Goal: Task Accomplishment & Management: Complete application form

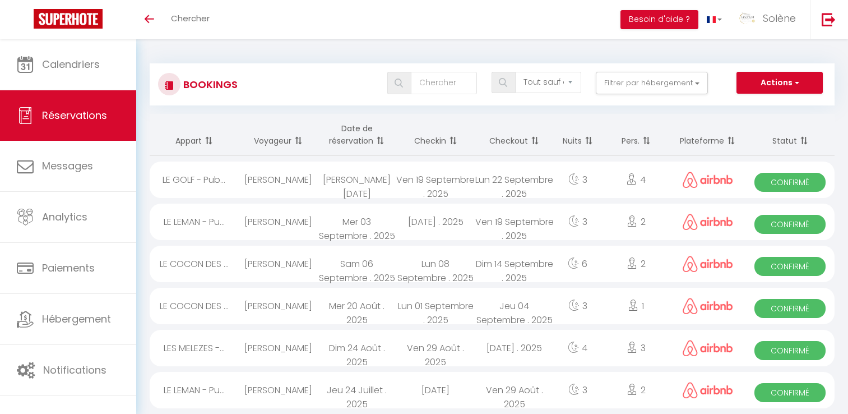
select select "not_cancelled"
click at [795, 258] on span "Confirmé" at bounding box center [790, 266] width 71 height 19
select select "OK"
select select "1"
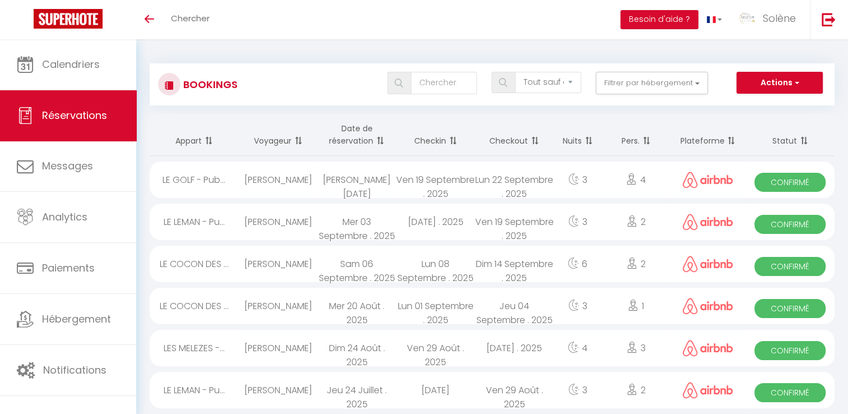
select select "0"
select select "1"
select select
select select "36009"
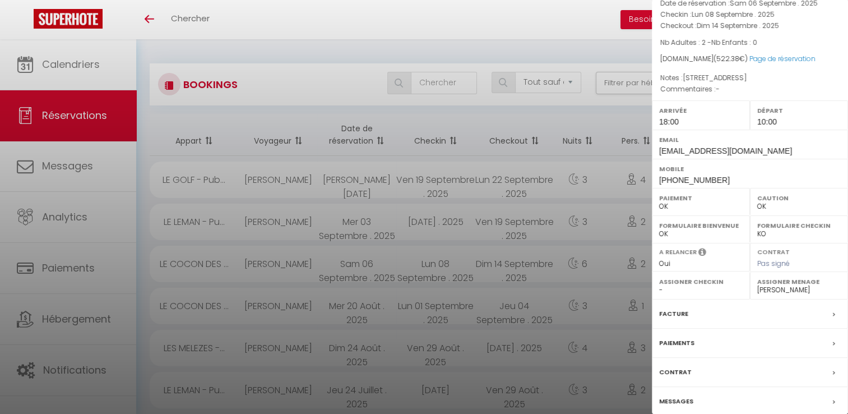
scroll to position [107, 0]
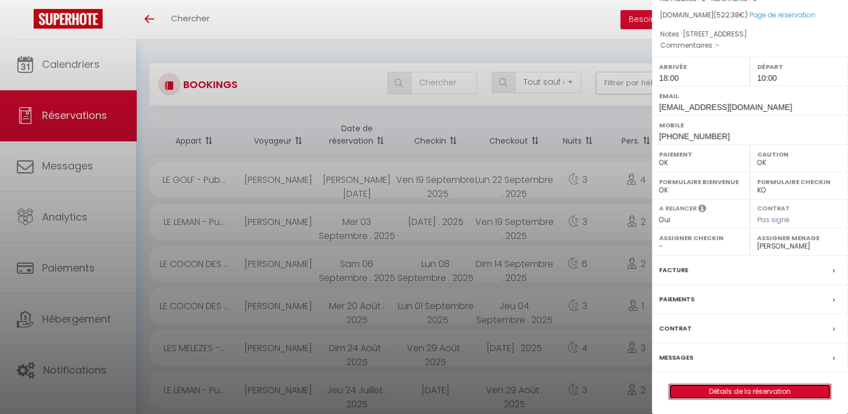
click at [758, 391] on link "Détails de la réservation" at bounding box center [750, 391] width 161 height 15
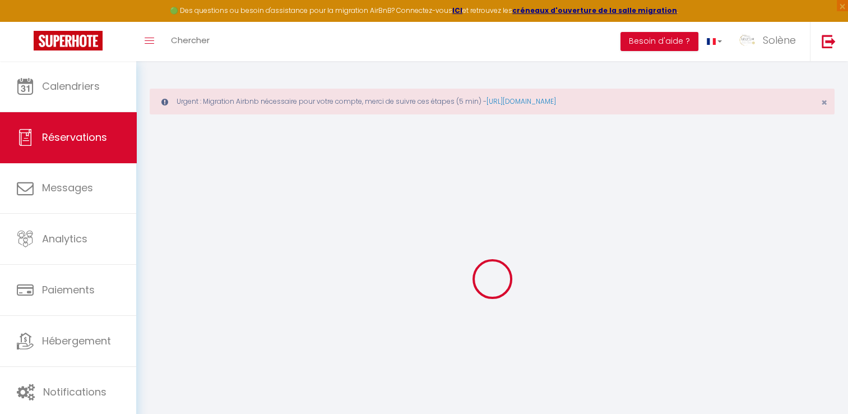
type input "Israfil"
type input "Ramji"
type input "[EMAIL_ADDRESS][DOMAIN_NAME]"
type input "[PHONE_NUMBER]"
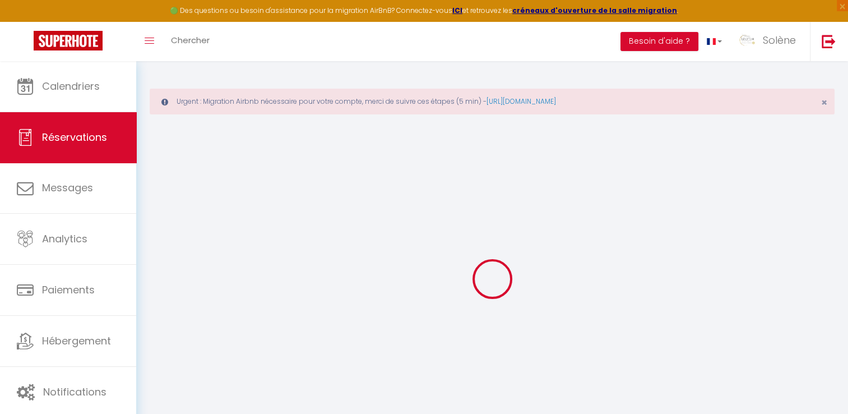
type input "[PHONE_NUMBER]"
select select
type input "83.27"
select select "65270"
select select "1"
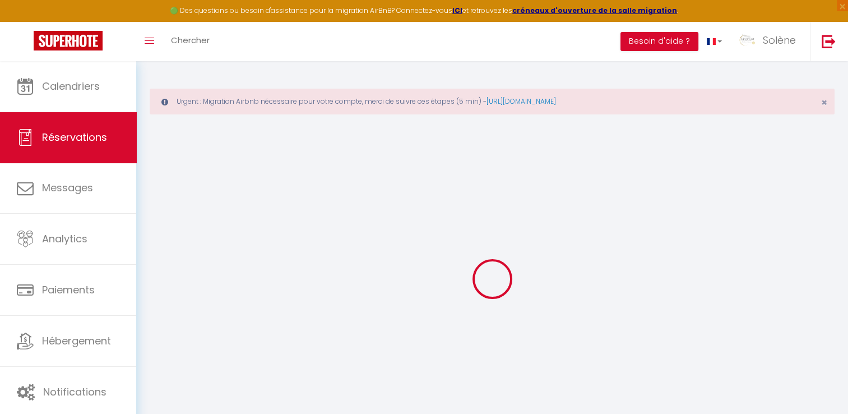
select select
type input "2"
select select "12"
select select
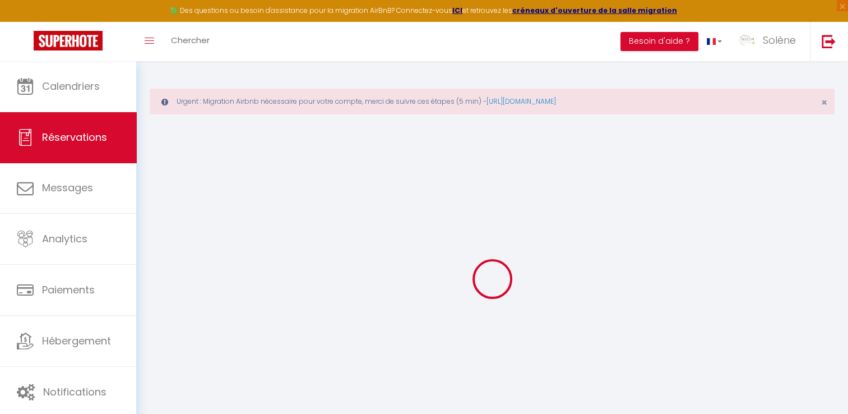
type input "409"
checkbox input "false"
type input "41.4"
select select "1"
type input "70"
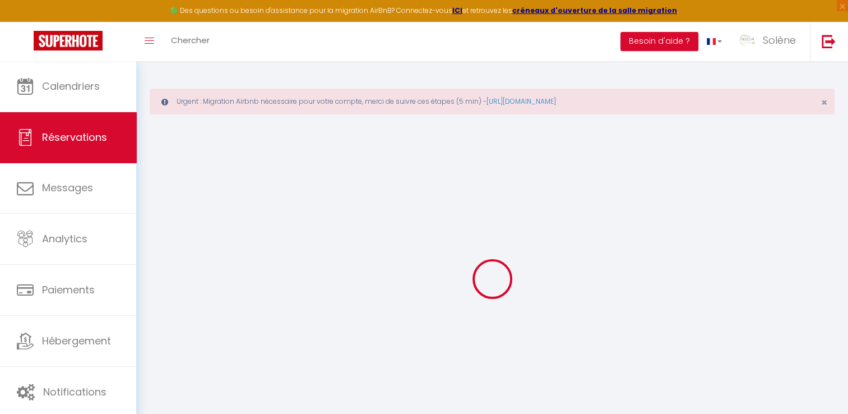
type input "0"
select select
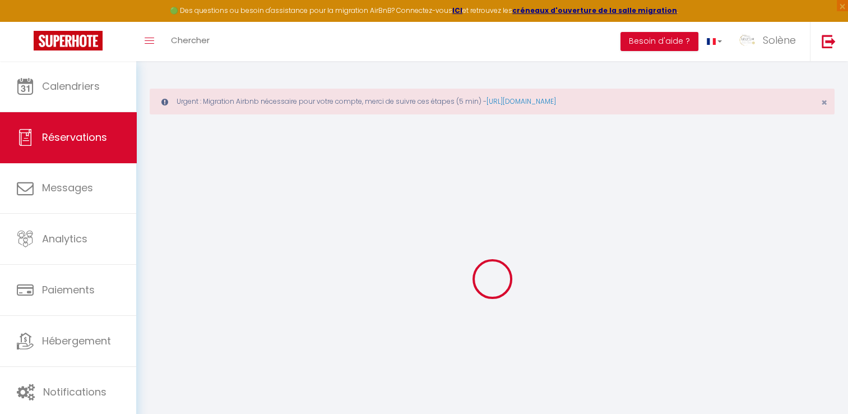
select select "15"
checkbox input "false"
select select
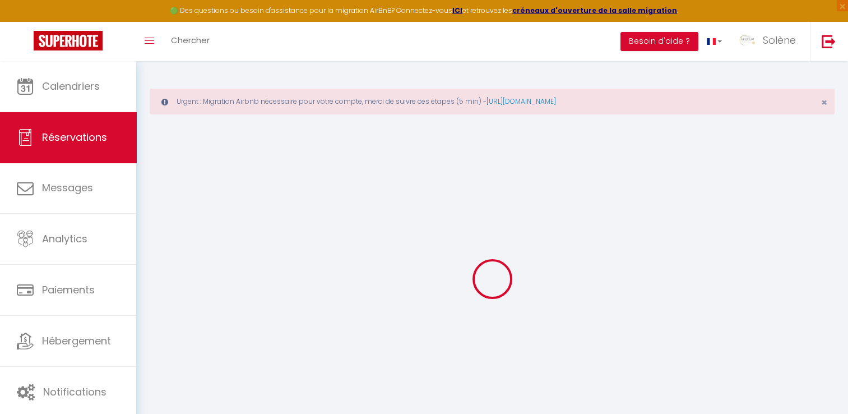
checkbox input "false"
select select
checkbox input "false"
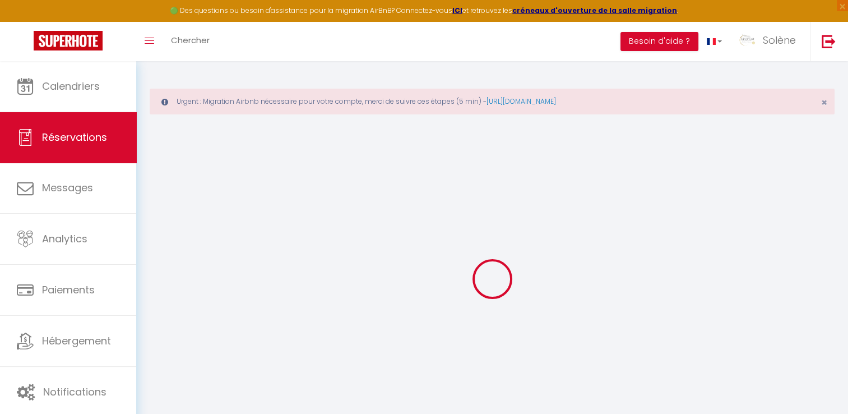
type textarea "[STREET_ADDRESS]"
type textarea "-"
select select
type input "95"
type input "18.38"
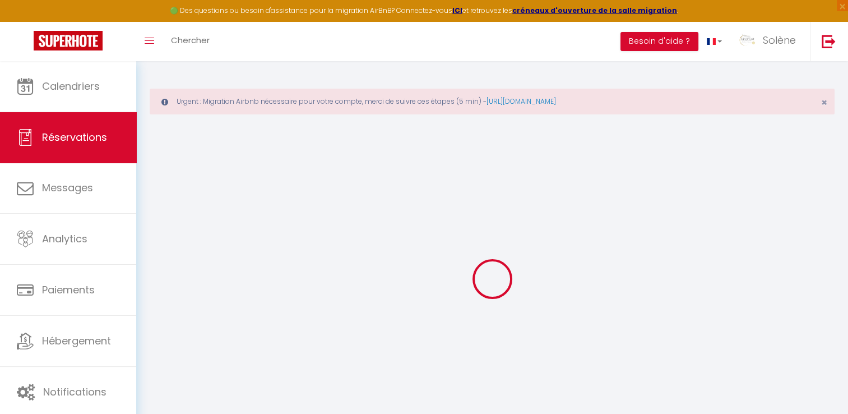
select select
checkbox input "false"
select select
checkbox input "false"
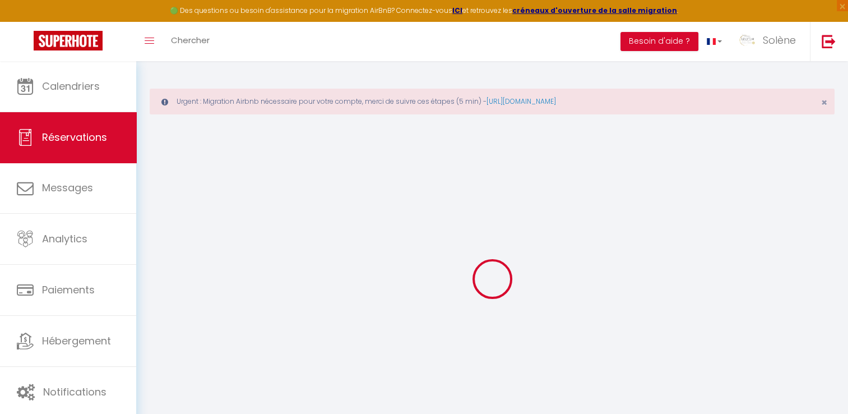
select select "18:00"
select select "10:00"
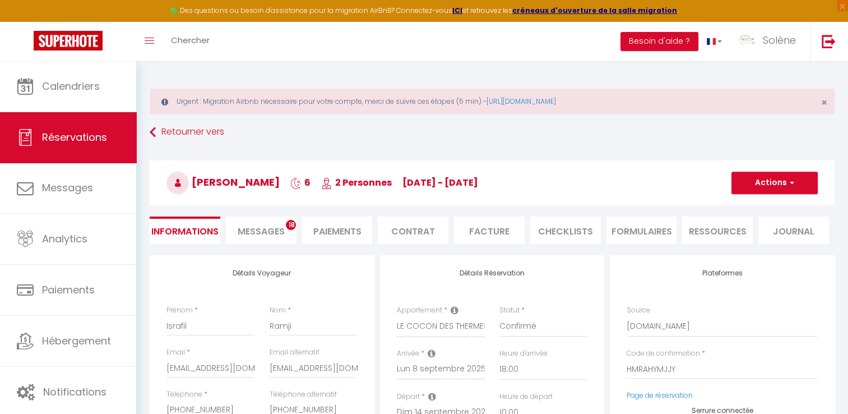
select select
checkbox input "false"
click at [564, 227] on li "CHECKLISTS" at bounding box center [565, 229] width 71 height 27
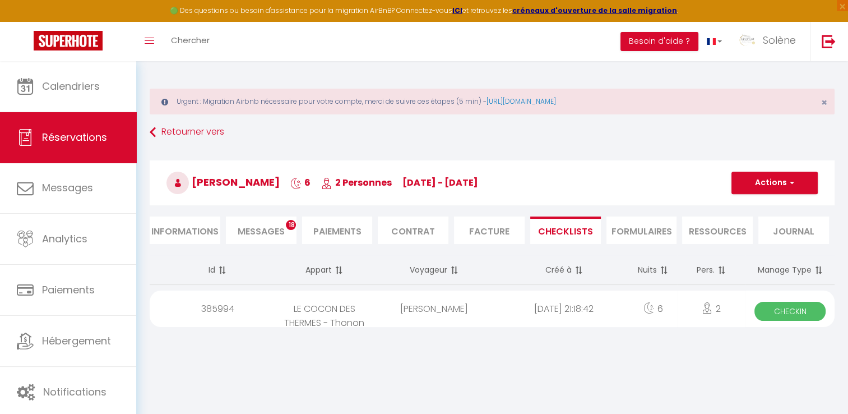
click at [708, 299] on div "2" at bounding box center [711, 308] width 68 height 36
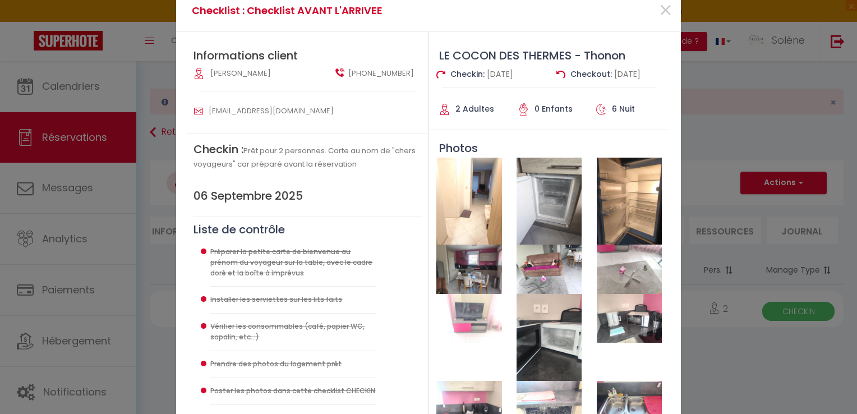
scroll to position [39, 0]
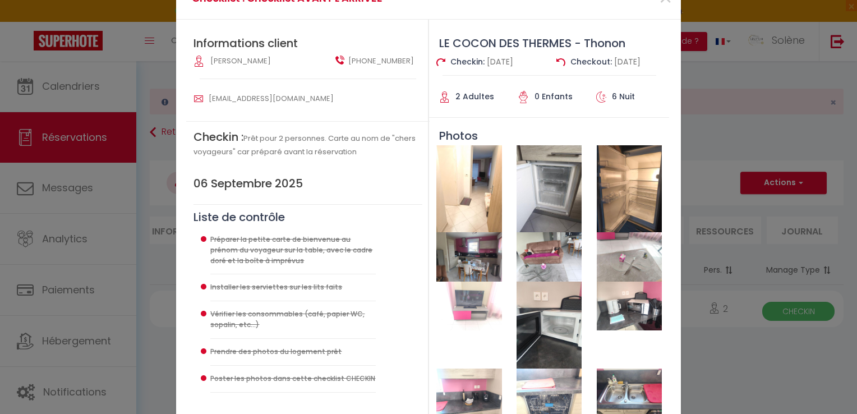
click at [477, 232] on div at bounding box center [468, 256] width 65 height 49
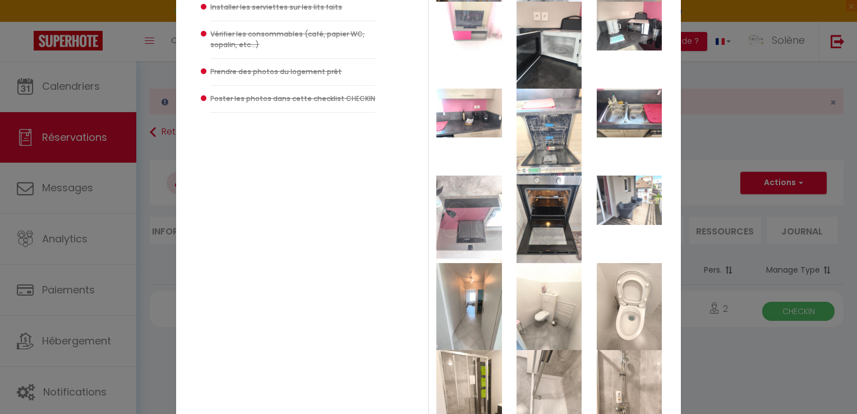
scroll to position [279, 0]
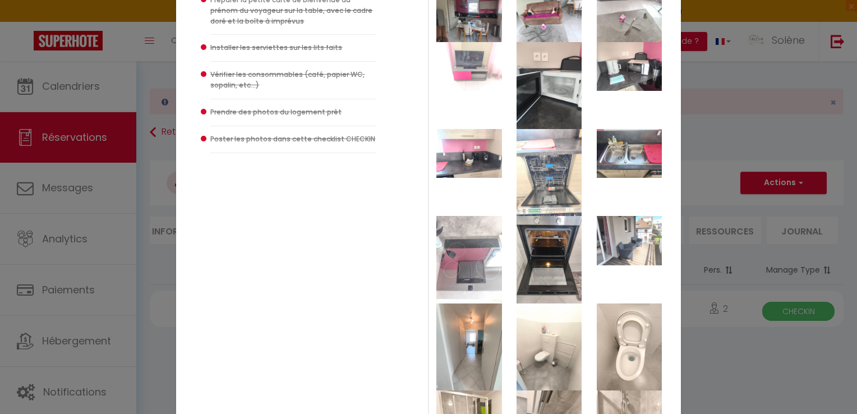
click at [627, 154] on img at bounding box center [629, 153] width 65 height 49
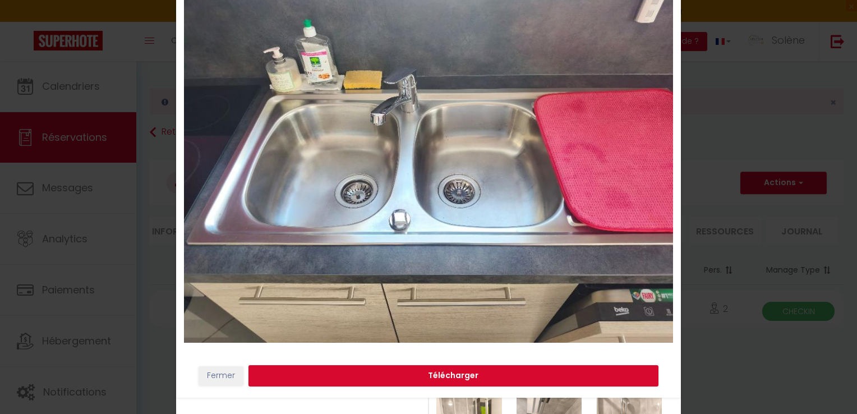
scroll to position [0, 0]
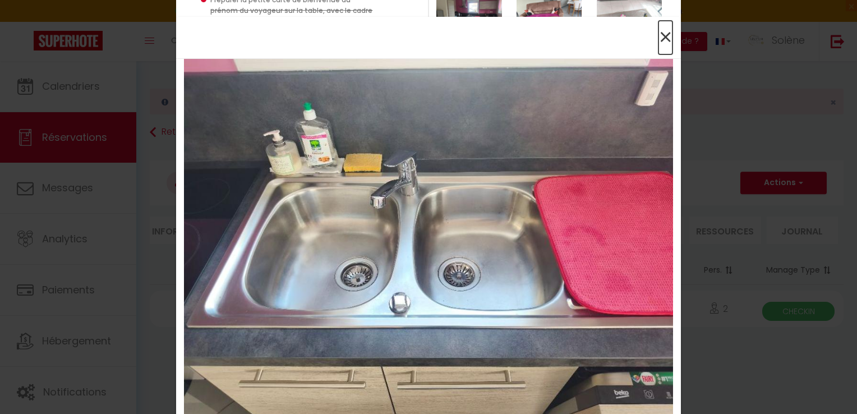
click at [663, 41] on span "×" at bounding box center [665, 38] width 14 height 34
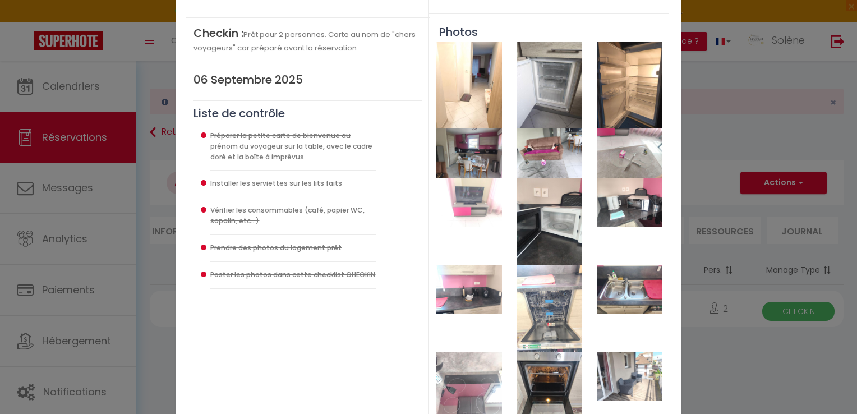
scroll to position [110, 0]
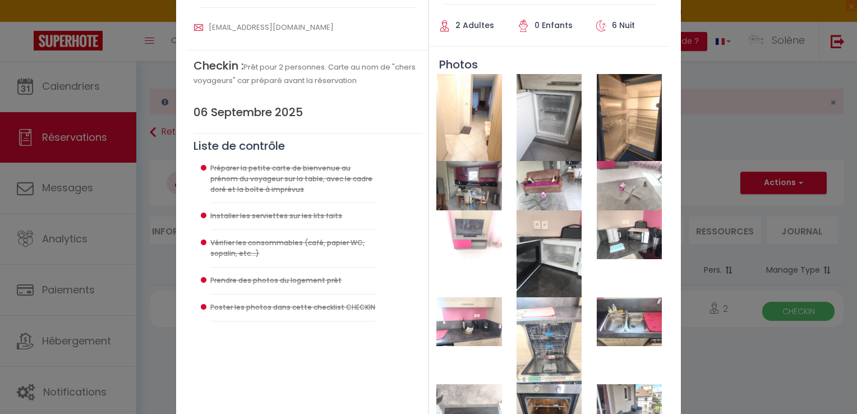
click at [619, 178] on img at bounding box center [629, 185] width 65 height 49
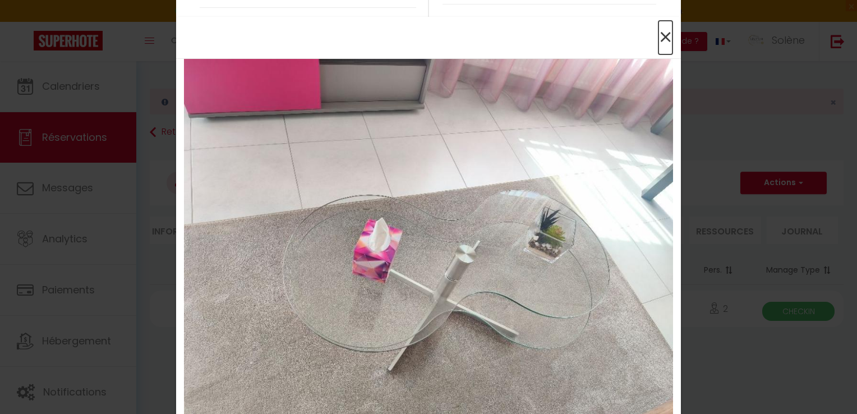
click at [664, 39] on span "×" at bounding box center [665, 38] width 14 height 34
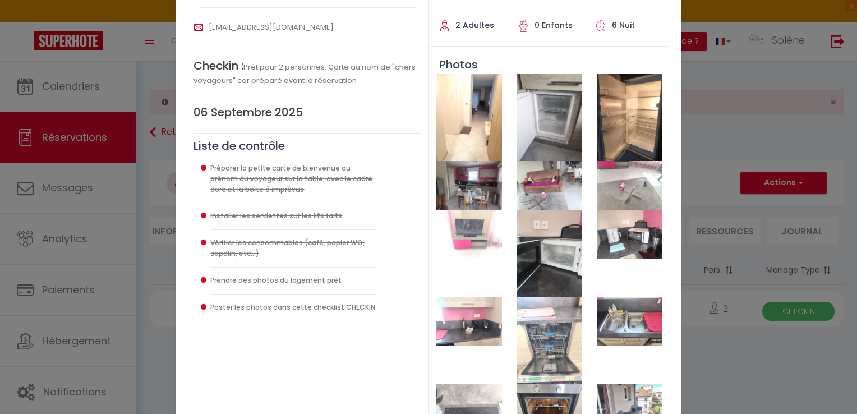
click at [464, 248] on img at bounding box center [468, 234] width 65 height 49
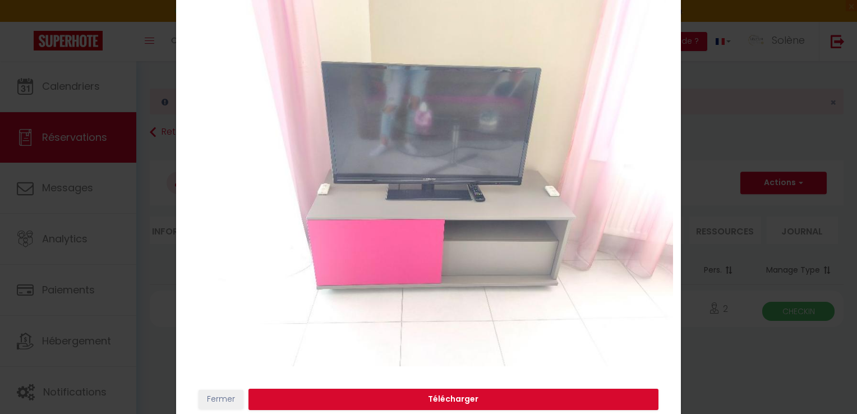
scroll to position [0, 0]
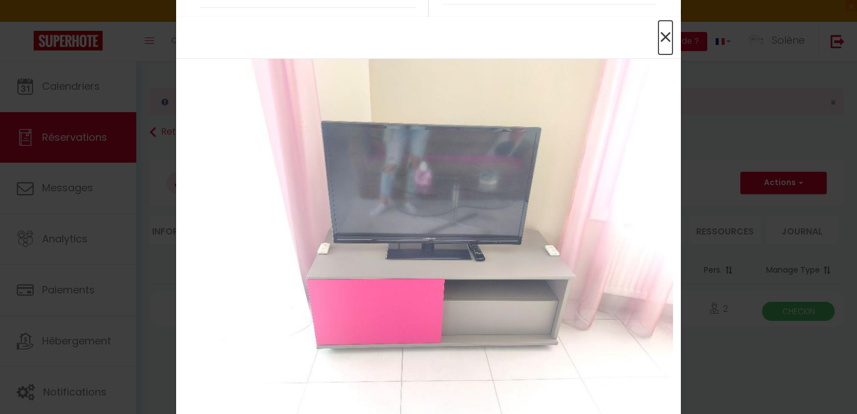
click at [659, 37] on span "×" at bounding box center [665, 38] width 14 height 34
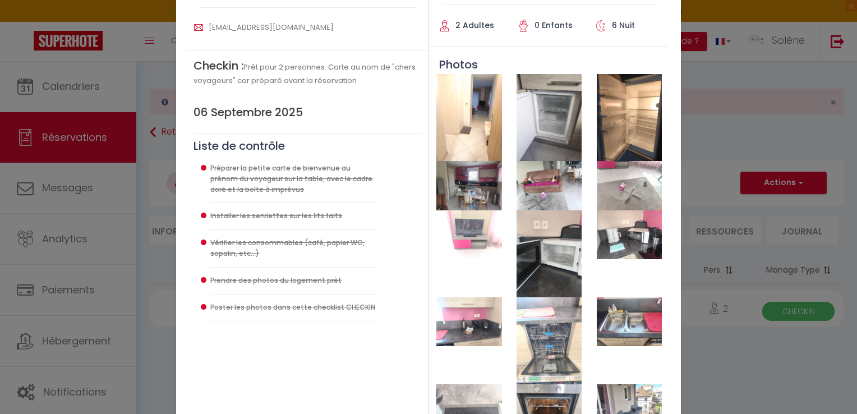
scroll to position [54, 0]
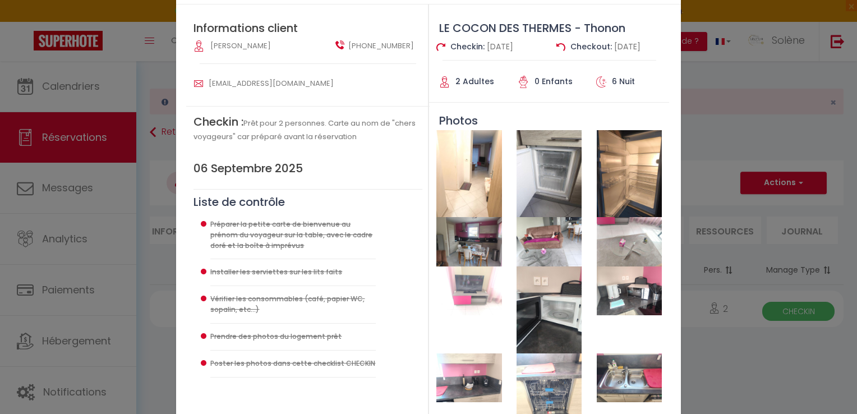
click at [467, 168] on img at bounding box center [468, 173] width 65 height 87
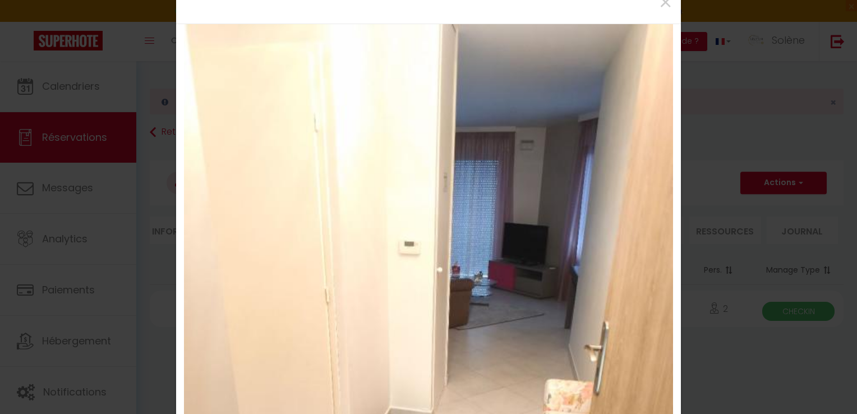
scroll to position [0, 0]
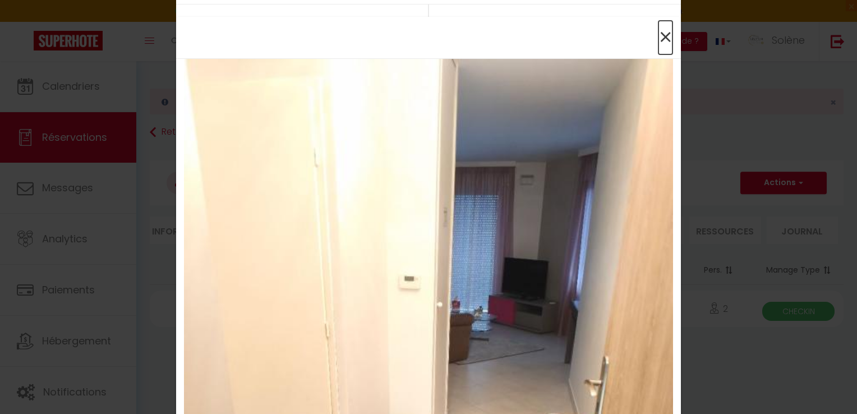
click at [662, 30] on span "×" at bounding box center [665, 38] width 14 height 34
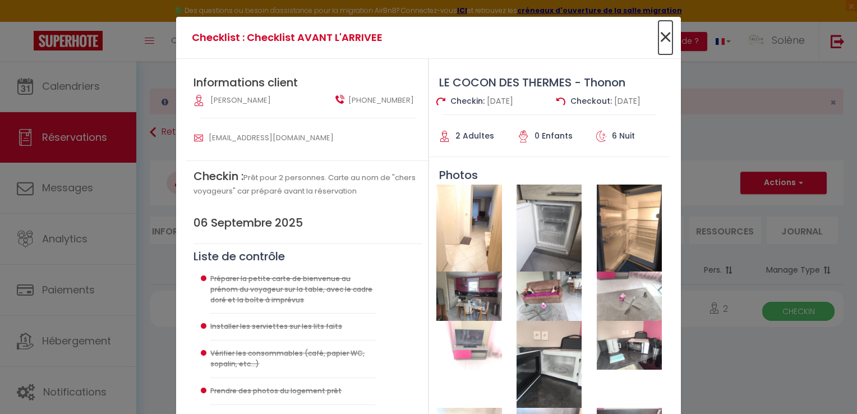
click at [660, 39] on span "×" at bounding box center [665, 38] width 14 height 34
